Goal: Go to known website: Access a specific website the user already knows

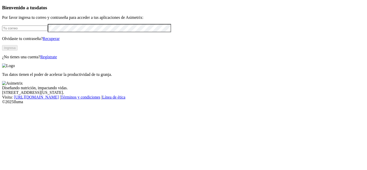
type input "[PERSON_NAME][EMAIL_ADDRESS][PERSON_NAME][PERSON_NAME][DOMAIN_NAME]"
click at [18, 51] on button "Ingresa" at bounding box center [10, 47] width 16 height 5
